Goal: Task Accomplishment & Management: Manage account settings

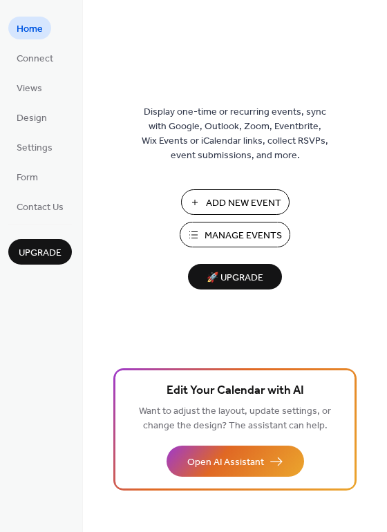
click at [235, 242] on span "Manage Events" at bounding box center [243, 236] width 77 height 15
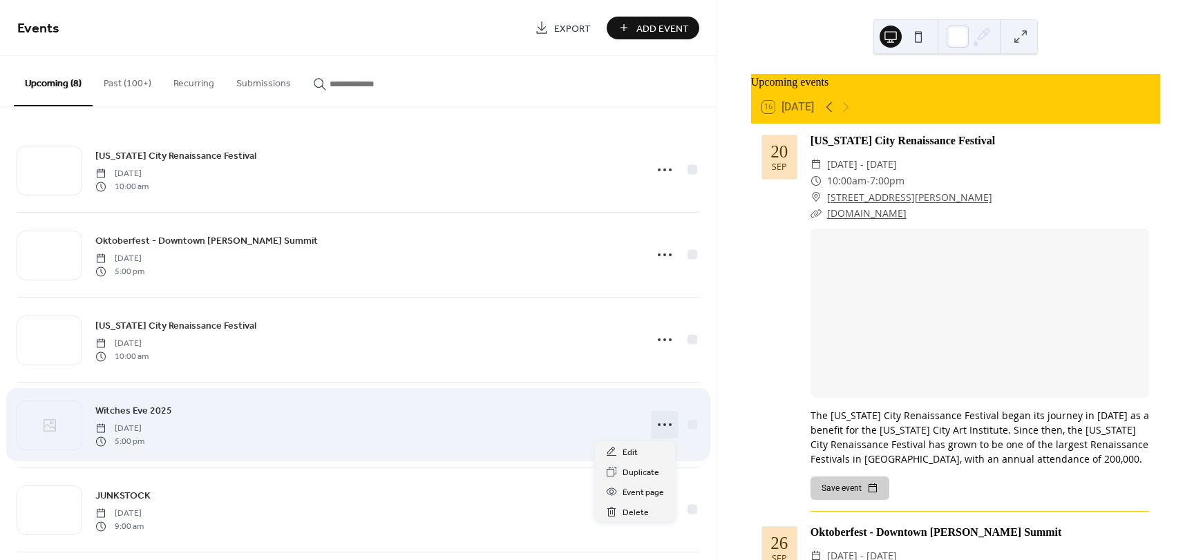
click at [662, 425] on icon at bounding box center [665, 425] width 22 height 22
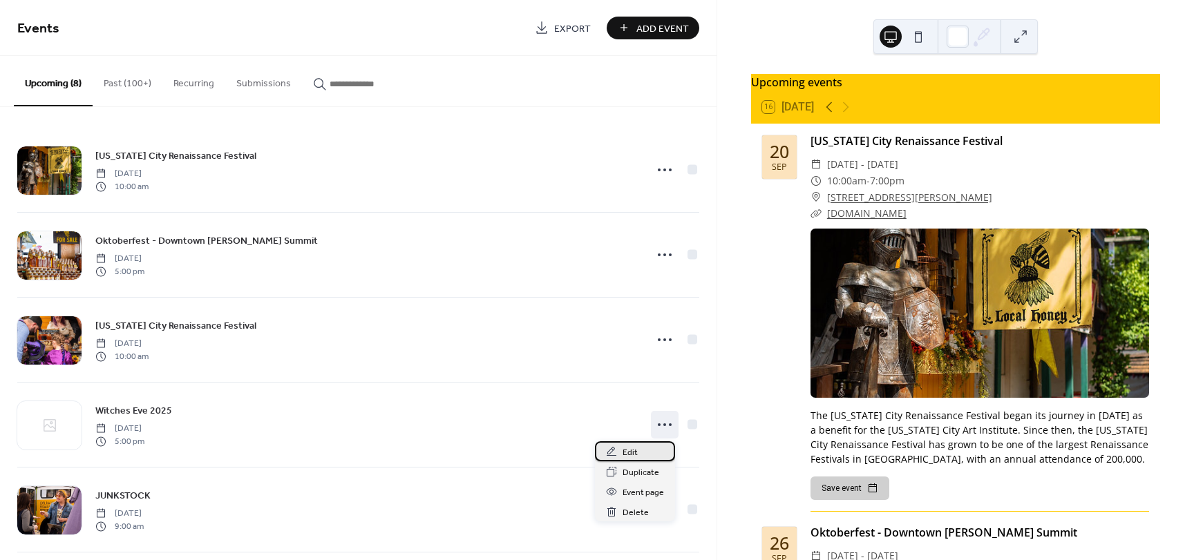
click at [637, 453] on div "Edit" at bounding box center [635, 452] width 80 height 20
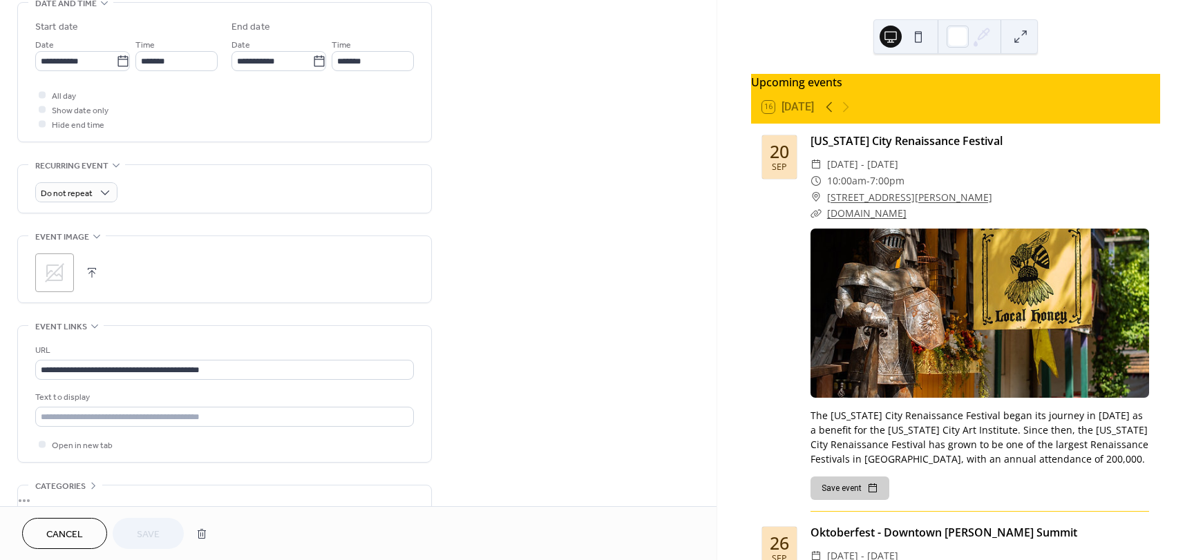
scroll to position [460, 0]
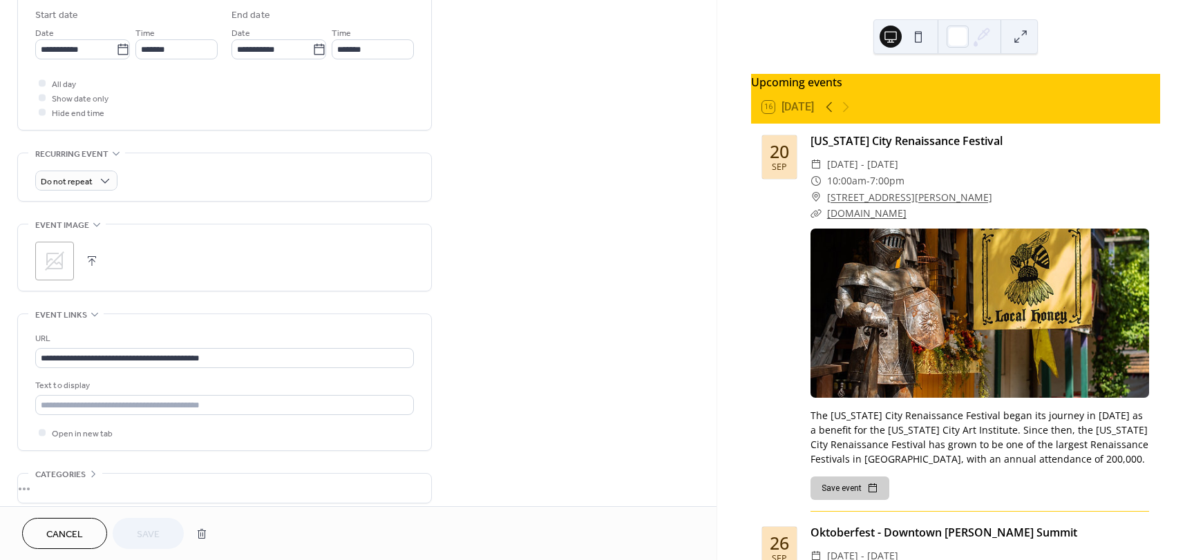
click at [51, 264] on icon at bounding box center [54, 261] width 19 height 19
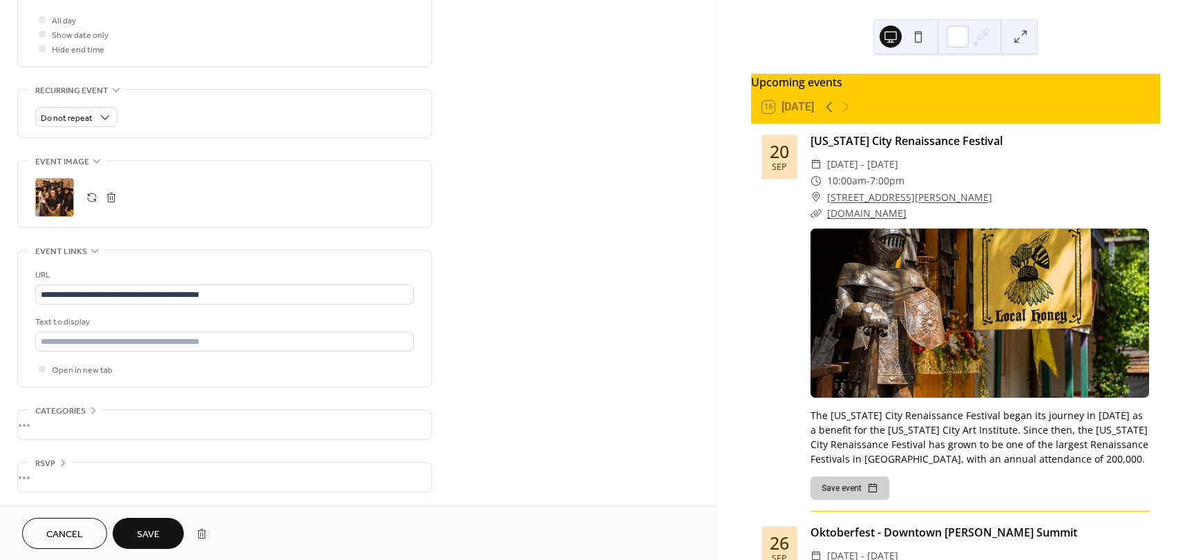
click at [153, 541] on span "Save" at bounding box center [148, 535] width 23 height 15
